Goal: Task Accomplishment & Management: Manage account settings

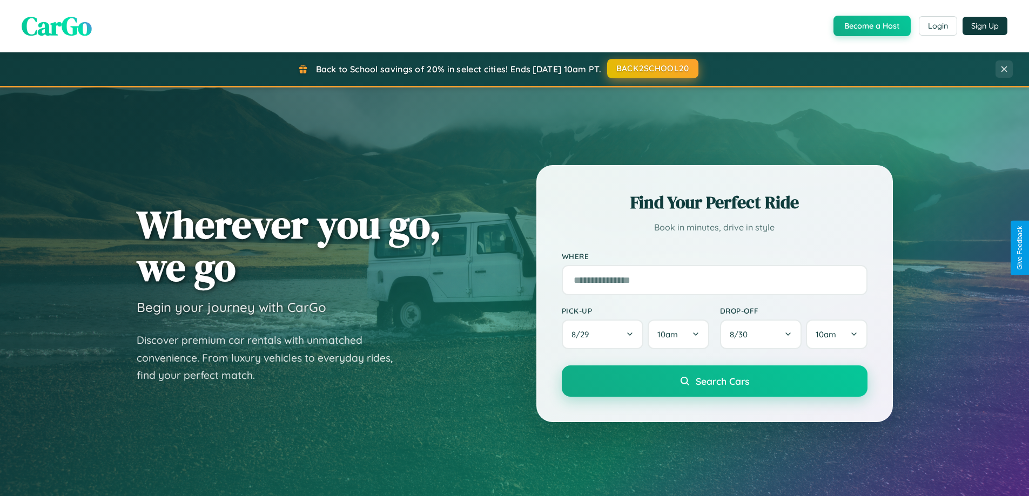
click at [652, 69] on button "BACK2SCHOOL20" at bounding box center [652, 68] width 91 height 19
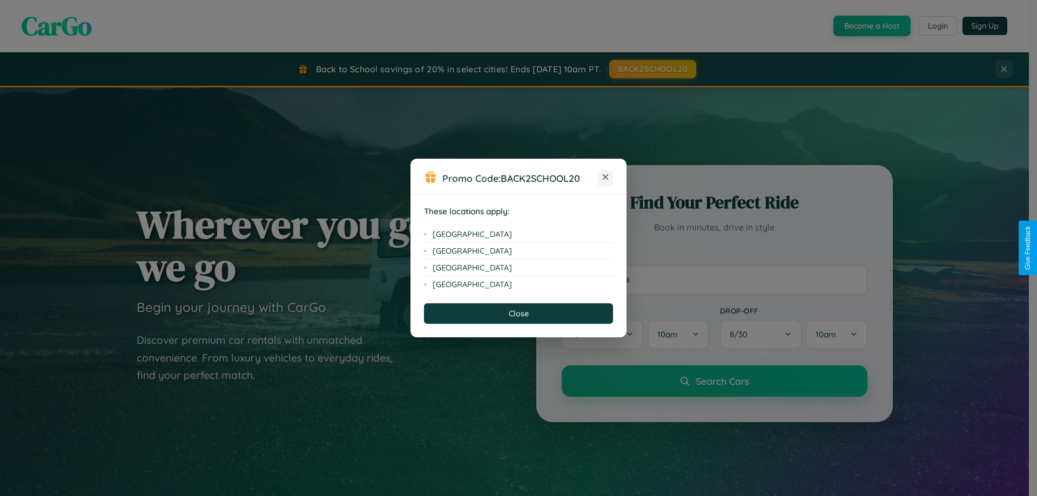
click at [606, 178] on icon at bounding box center [606, 177] width 6 height 6
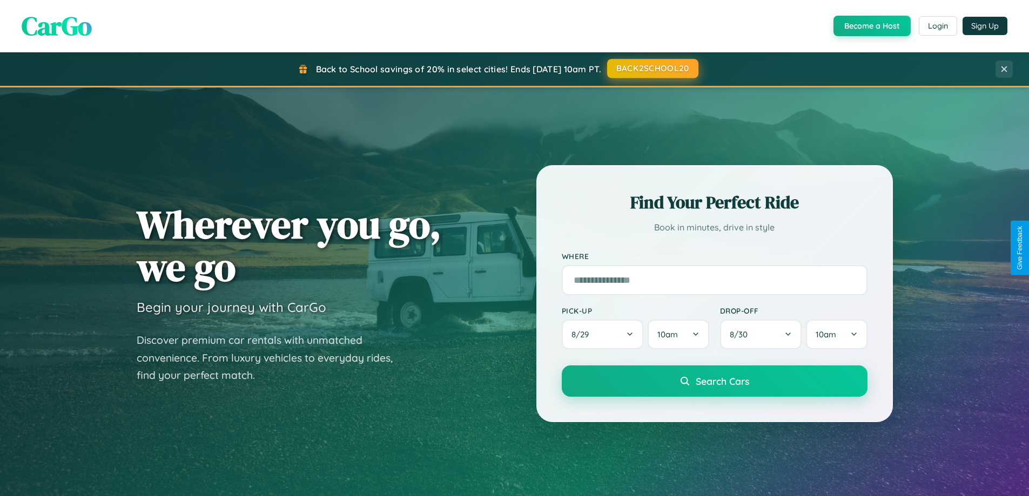
click at [652, 69] on button "BACK2SCHOOL20" at bounding box center [652, 68] width 91 height 19
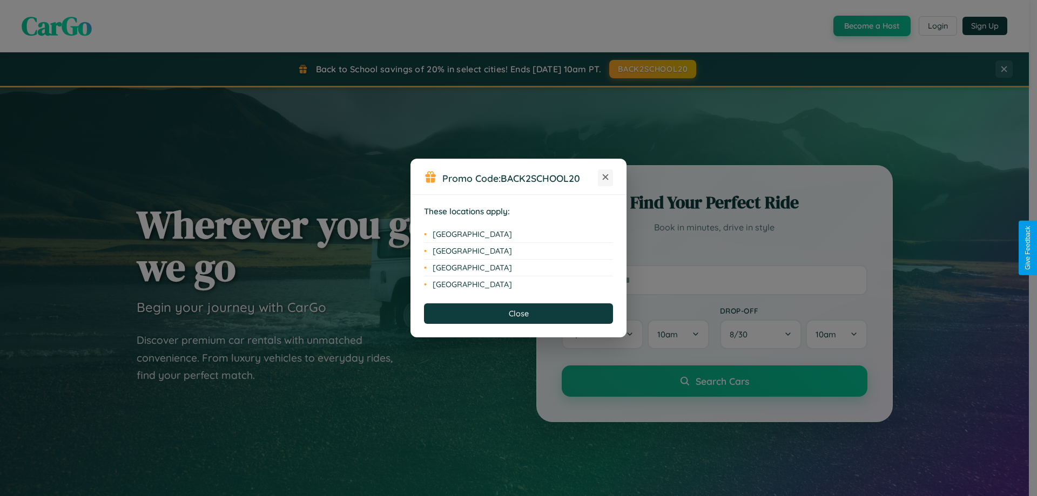
click at [606, 178] on icon at bounding box center [606, 177] width 6 height 6
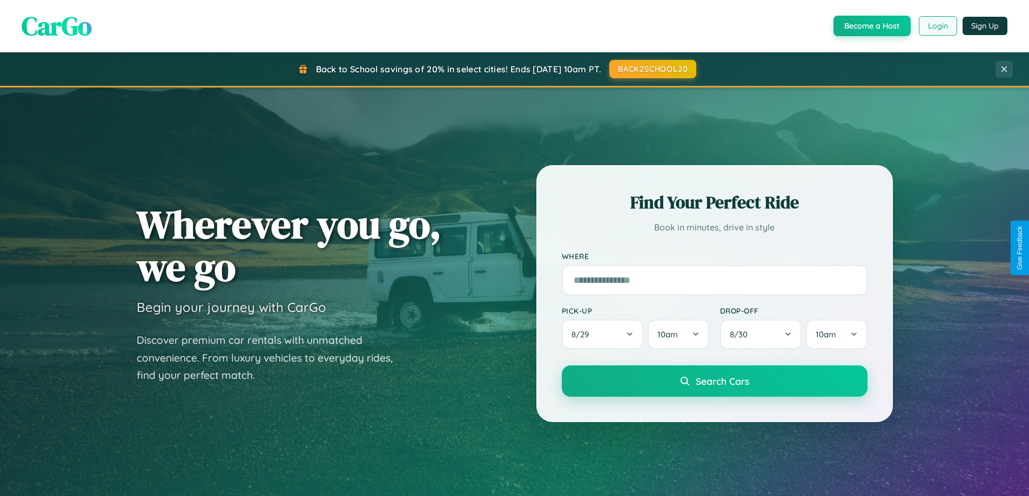
click at [937, 26] on button "Login" at bounding box center [938, 25] width 38 height 19
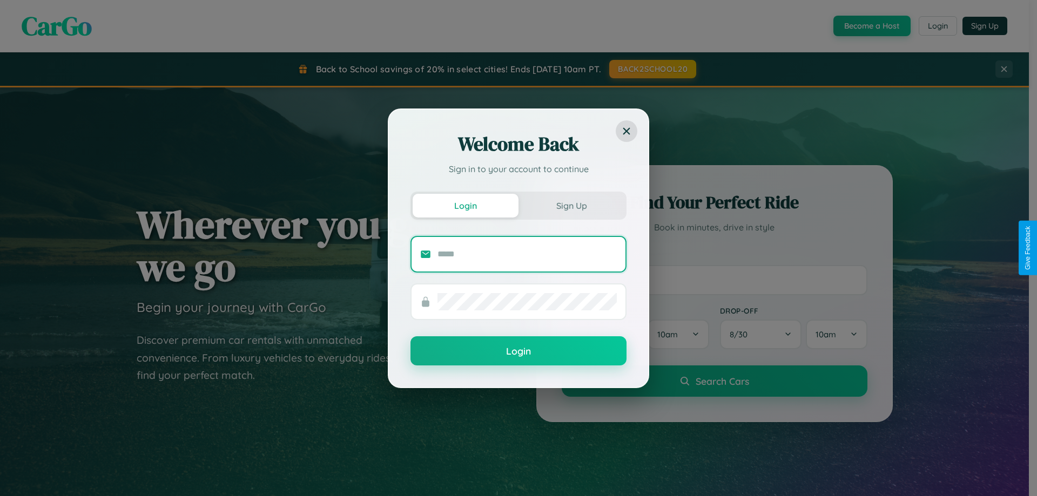
click at [527, 254] on input "text" at bounding box center [527, 254] width 179 height 17
type input "**********"
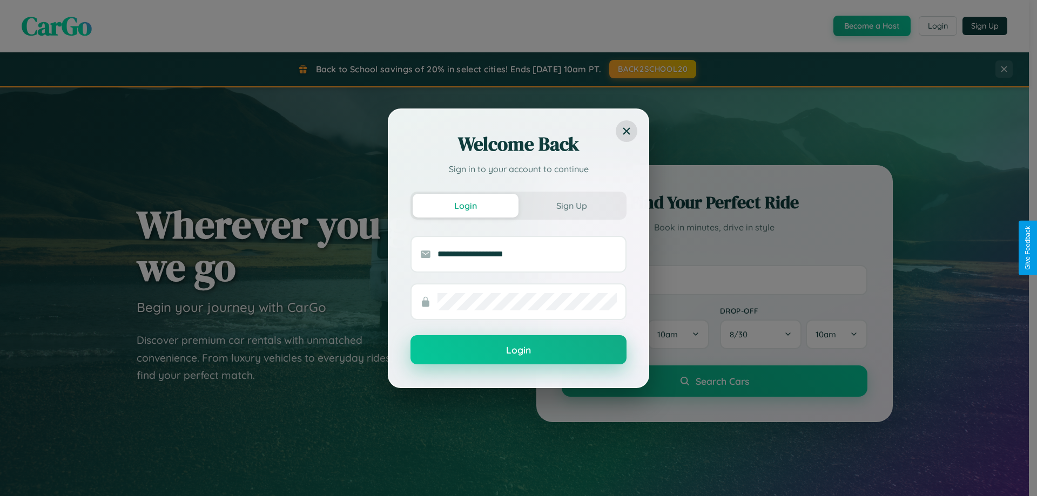
click at [519, 350] on button "Login" at bounding box center [519, 349] width 216 height 29
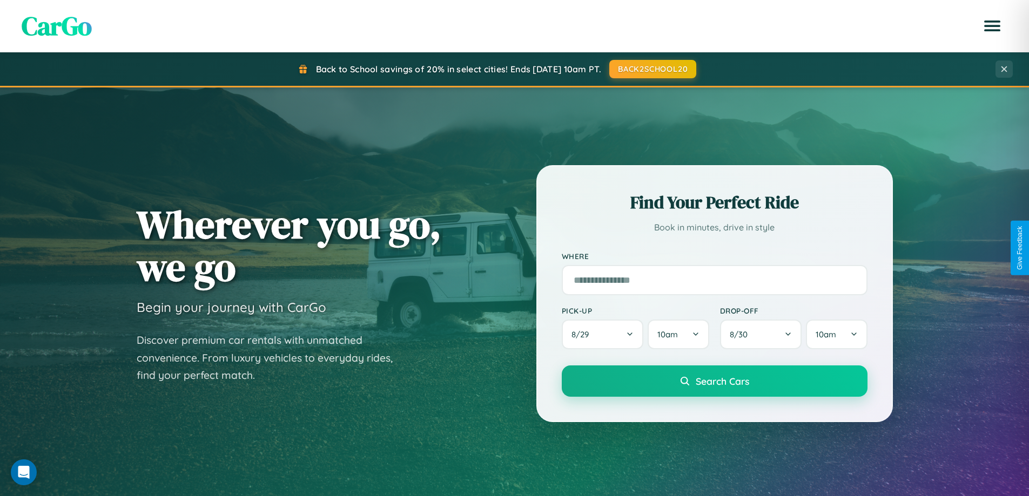
scroll to position [32, 0]
